Goal: Task Accomplishment & Management: Complete application form

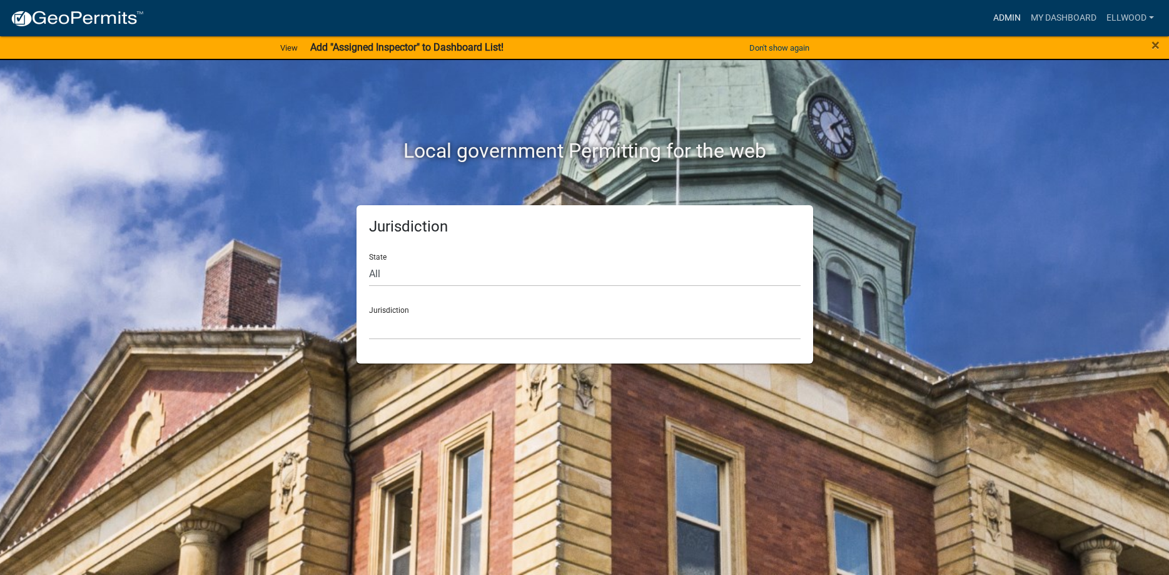
click at [996, 19] on link "Admin" at bounding box center [1008, 18] width 38 height 24
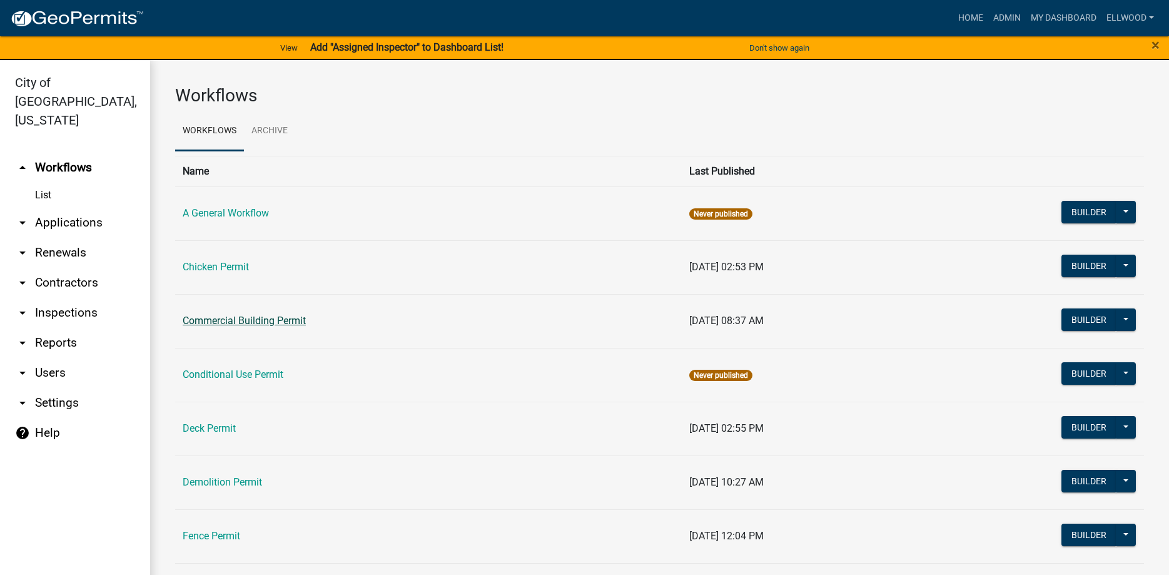
click at [238, 322] on link "Commercial Building Permit" at bounding box center [244, 321] width 123 height 12
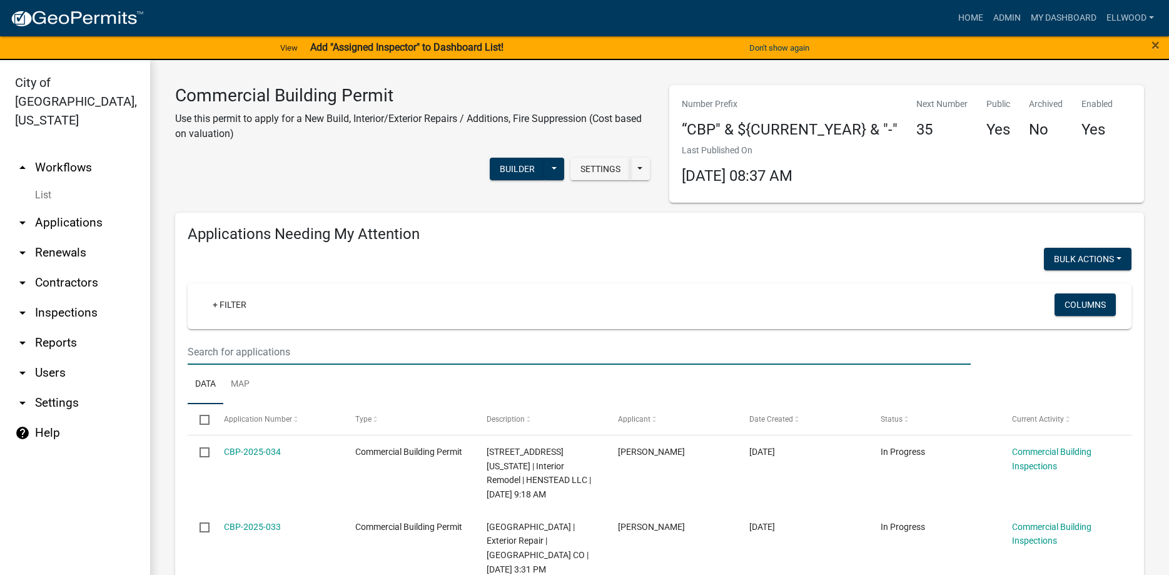
click at [246, 352] on input "text" at bounding box center [579, 352] width 783 height 26
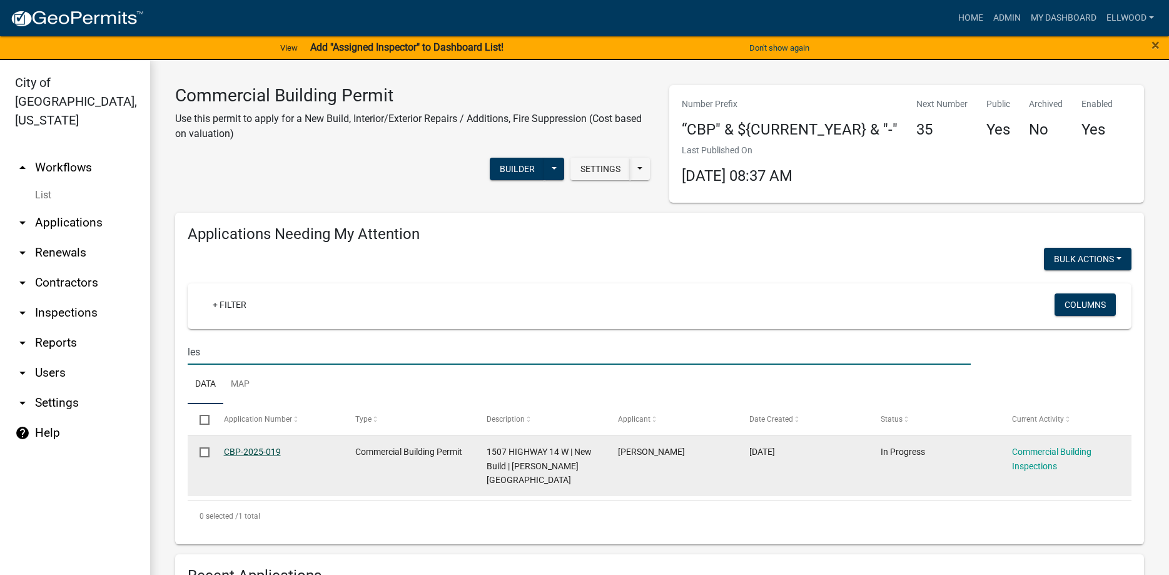
type input "les"
click at [277, 452] on link "CBP-2025-019" at bounding box center [252, 452] width 57 height 10
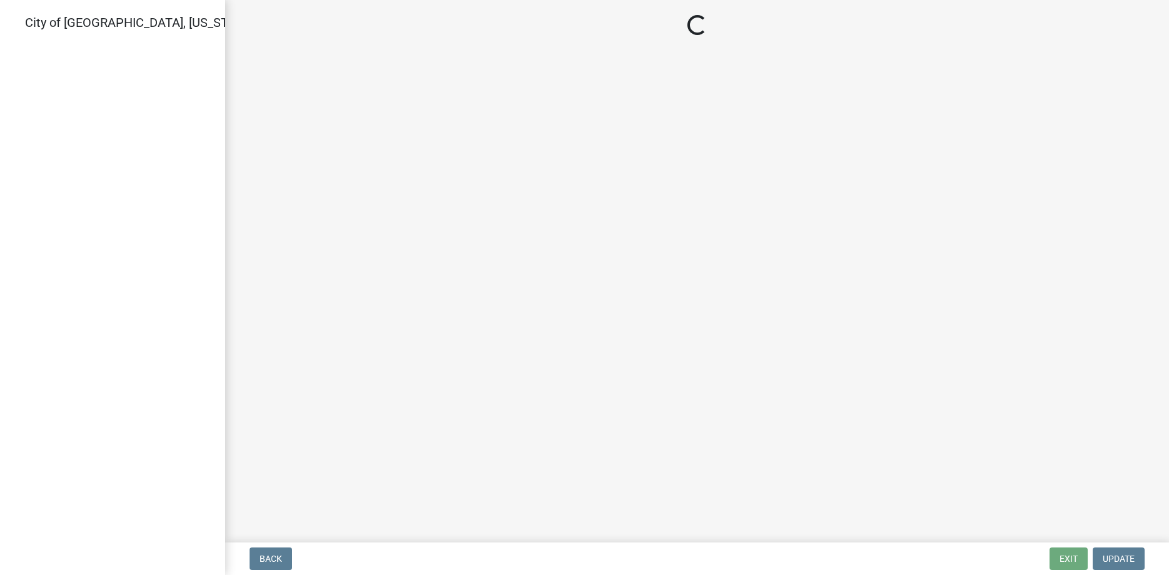
select select "805d55ac-e238-4e04-8f8e-acc067f36c3e"
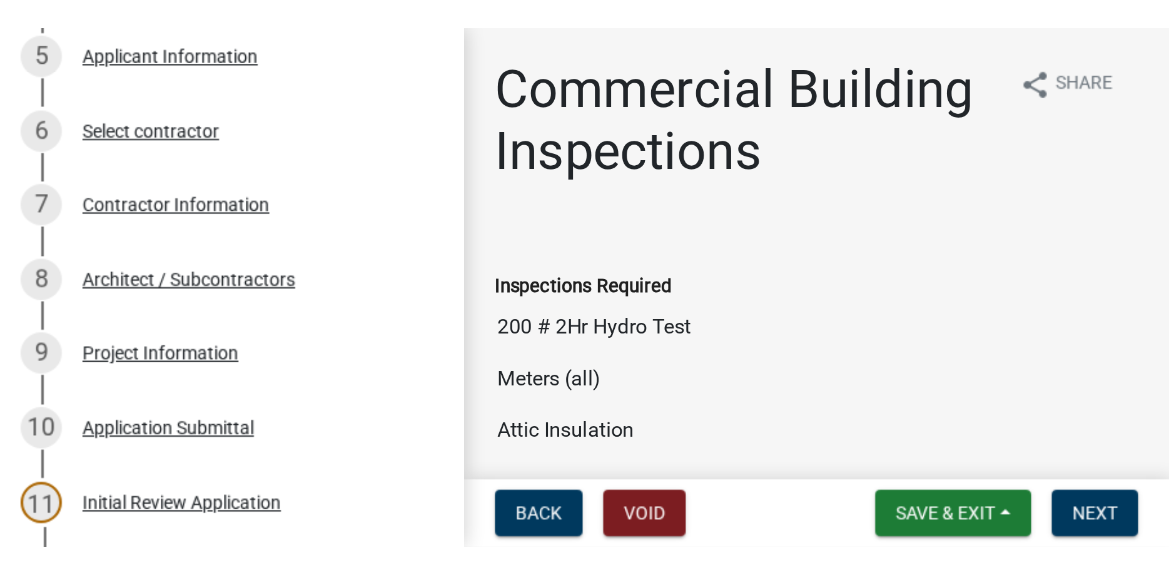
scroll to position [319, 0]
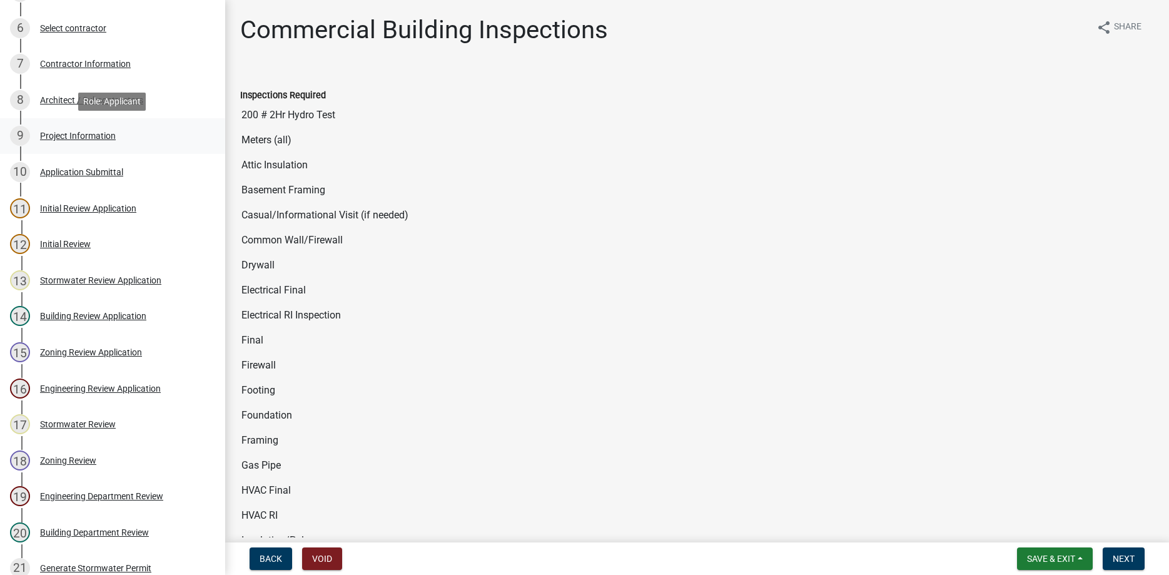
click at [94, 132] on div "Project Information" at bounding box center [78, 135] width 76 height 9
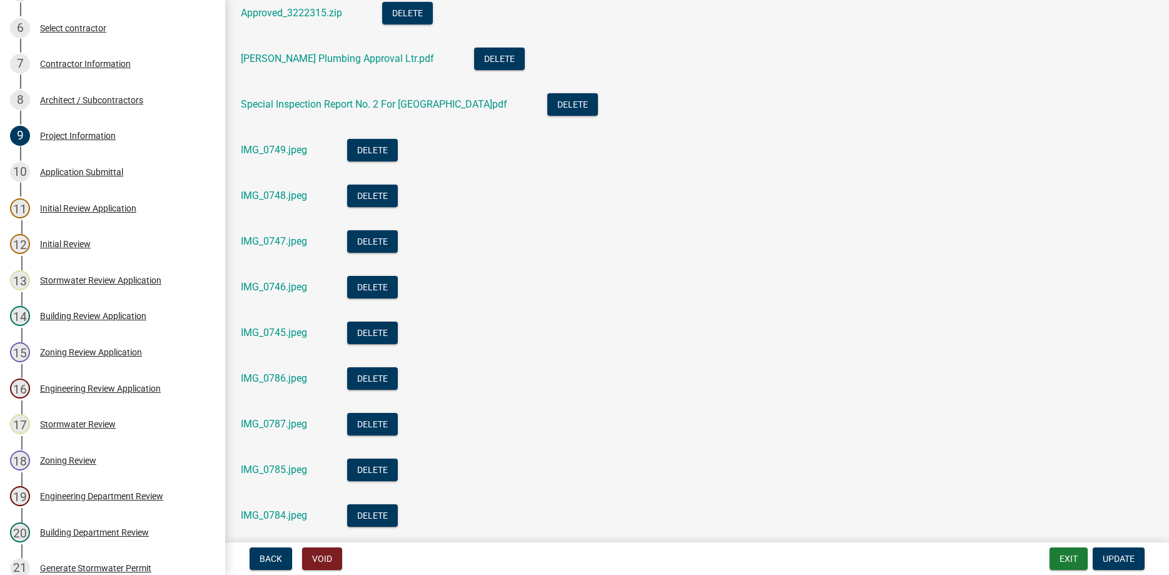
scroll to position [428, 0]
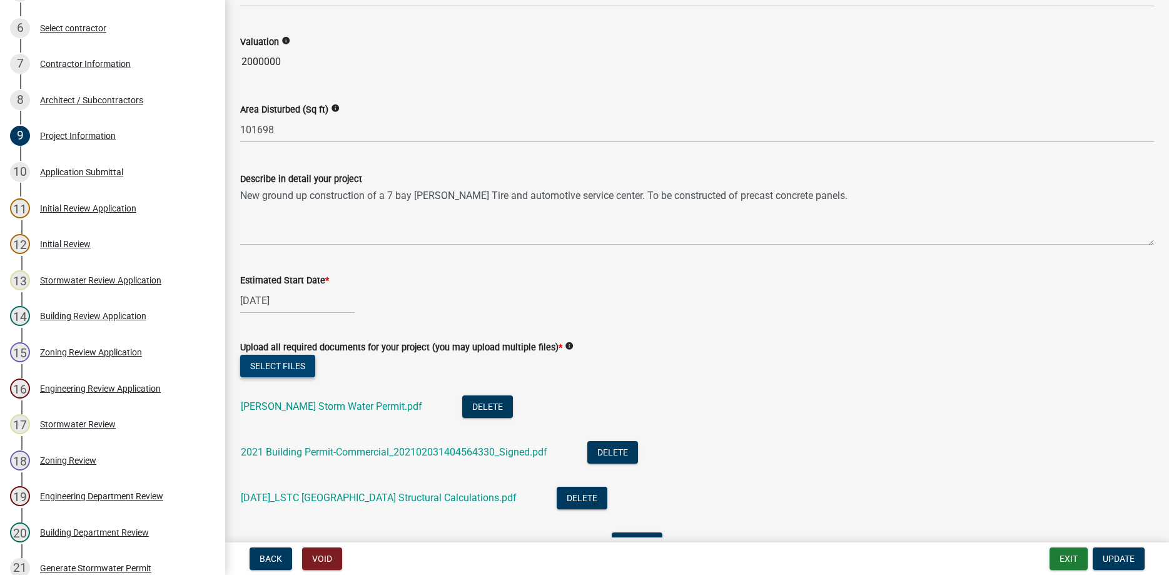
click at [298, 368] on button "Select files" at bounding box center [277, 366] width 75 height 23
click at [288, 370] on button "Select files" at bounding box center [277, 366] width 75 height 23
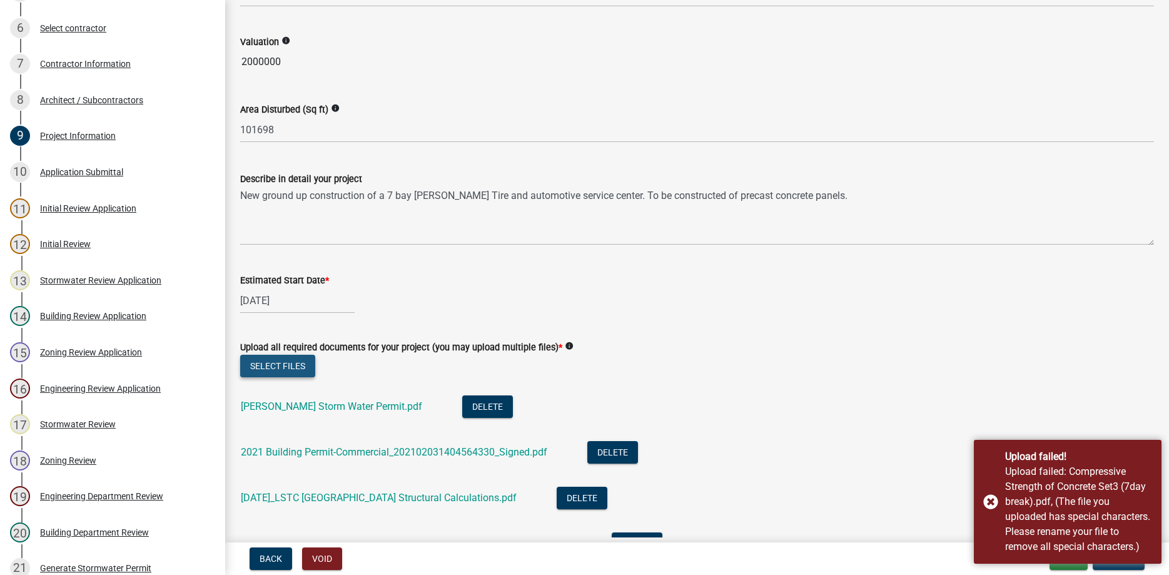
click at [306, 369] on button "Select files" at bounding box center [277, 366] width 75 height 23
click at [293, 371] on button "Select files" at bounding box center [277, 366] width 75 height 23
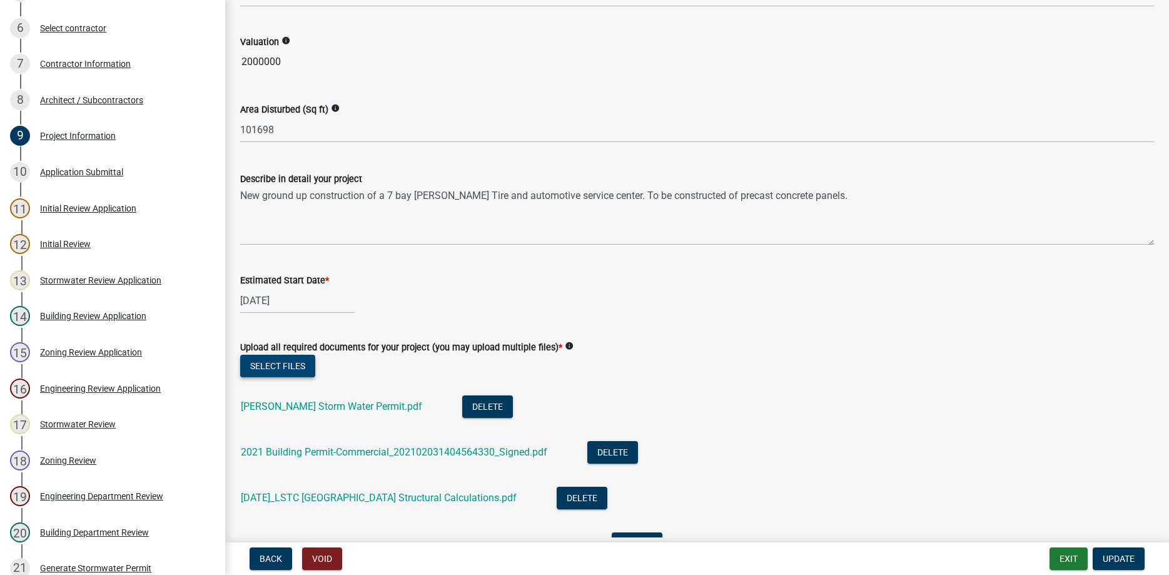
click at [295, 372] on button "Select files" at bounding box center [277, 366] width 75 height 23
click at [289, 363] on button "Select files" at bounding box center [277, 366] width 75 height 23
click at [296, 372] on button "Select files" at bounding box center [277, 366] width 75 height 23
click at [295, 365] on button "Select files" at bounding box center [277, 366] width 75 height 23
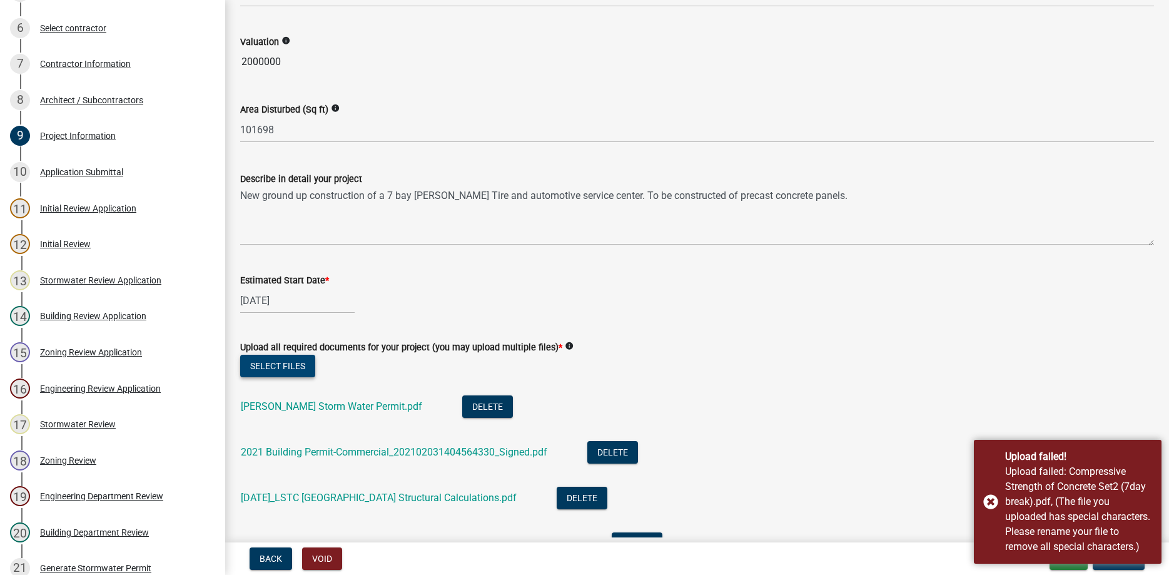
click at [303, 365] on button "Select files" at bounding box center [277, 366] width 75 height 23
click at [314, 370] on button "Select files" at bounding box center [277, 366] width 75 height 23
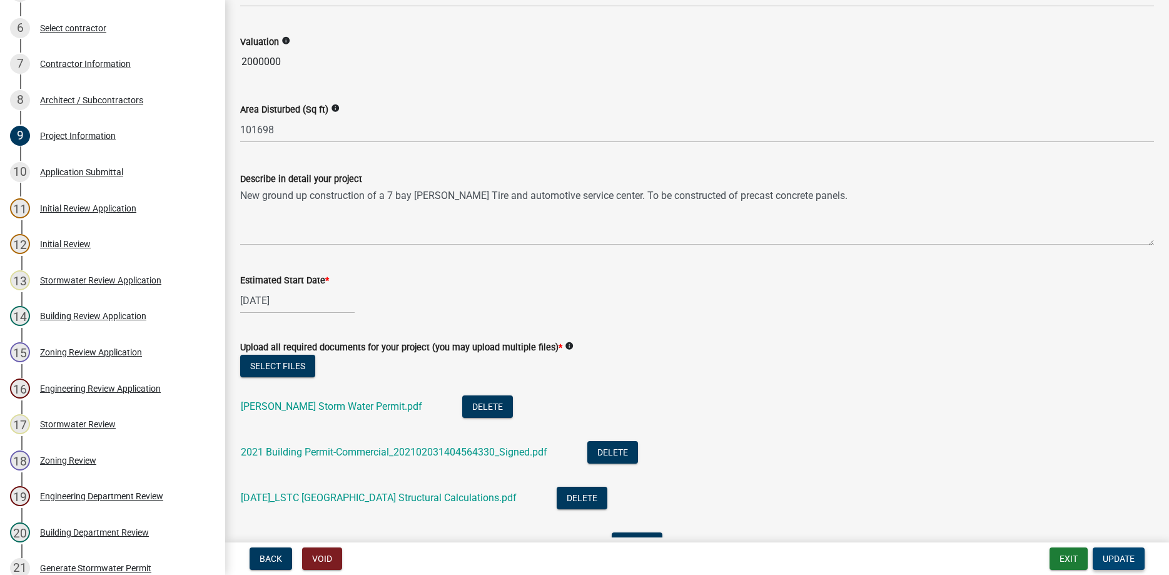
click at [1111, 563] on span "Update" at bounding box center [1119, 559] width 32 height 10
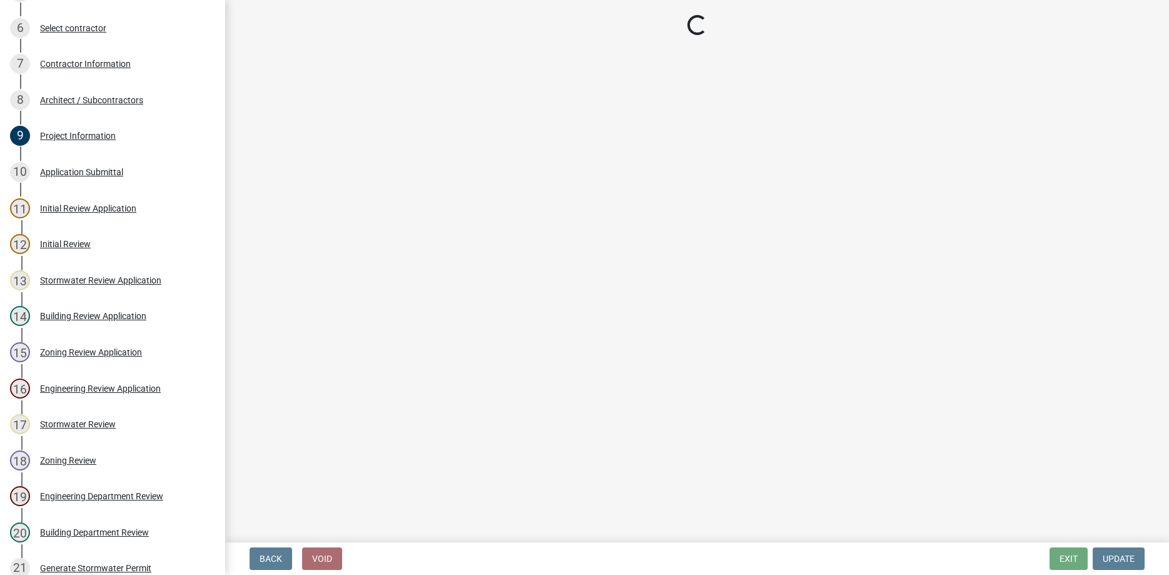
select select "805d55ac-e238-4e04-8f8e-acc067f36c3e"
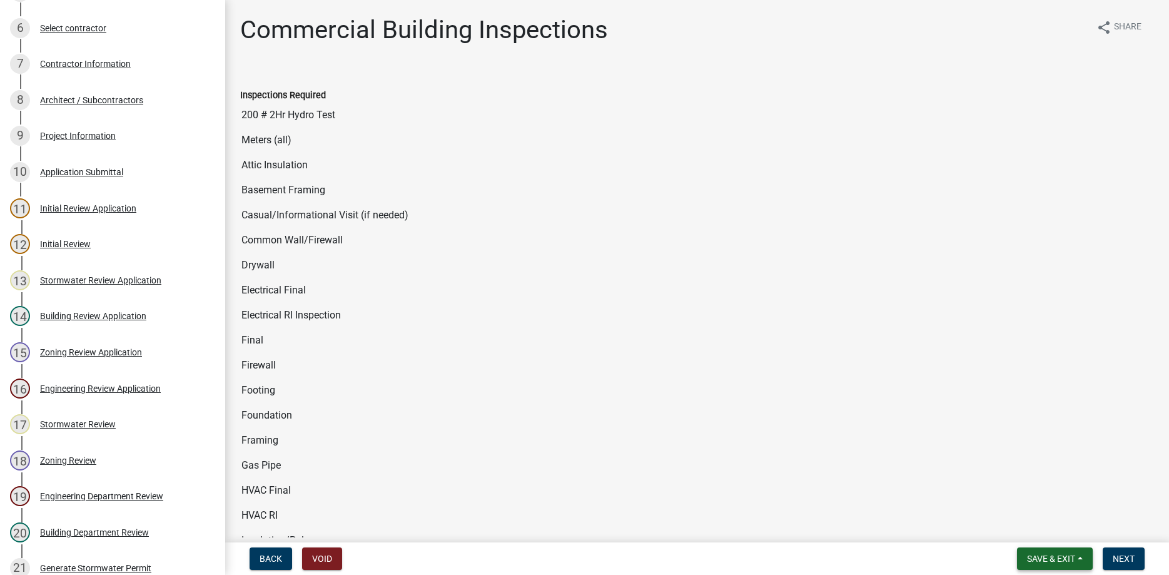
click at [1051, 555] on span "Save & Exit" at bounding box center [1051, 559] width 48 height 10
click at [1041, 524] on button "Save & Exit" at bounding box center [1043, 526] width 100 height 30
